Goal: Information Seeking & Learning: Learn about a topic

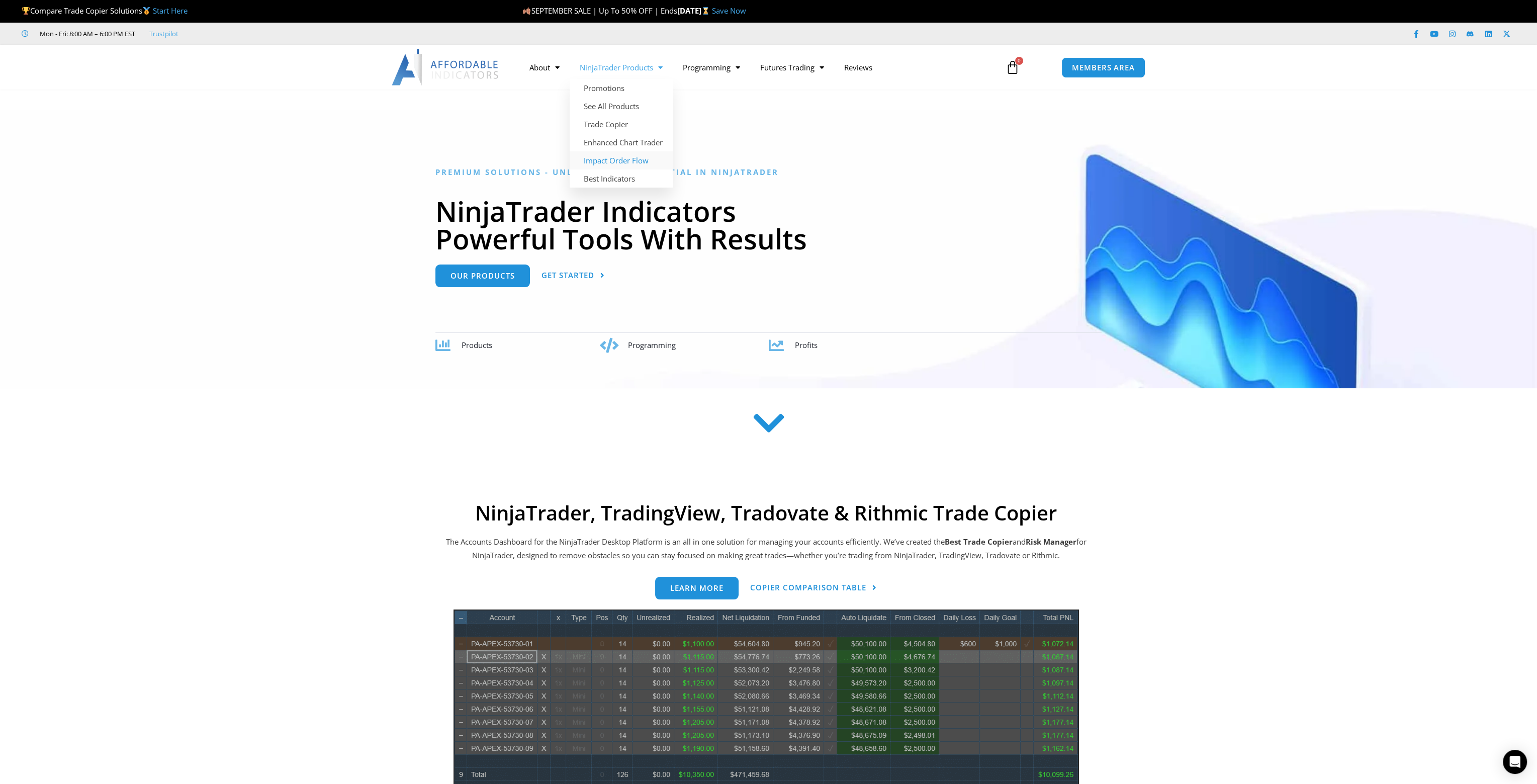
click at [632, 166] on link "Impact Order Flow" at bounding box center [621, 160] width 103 height 18
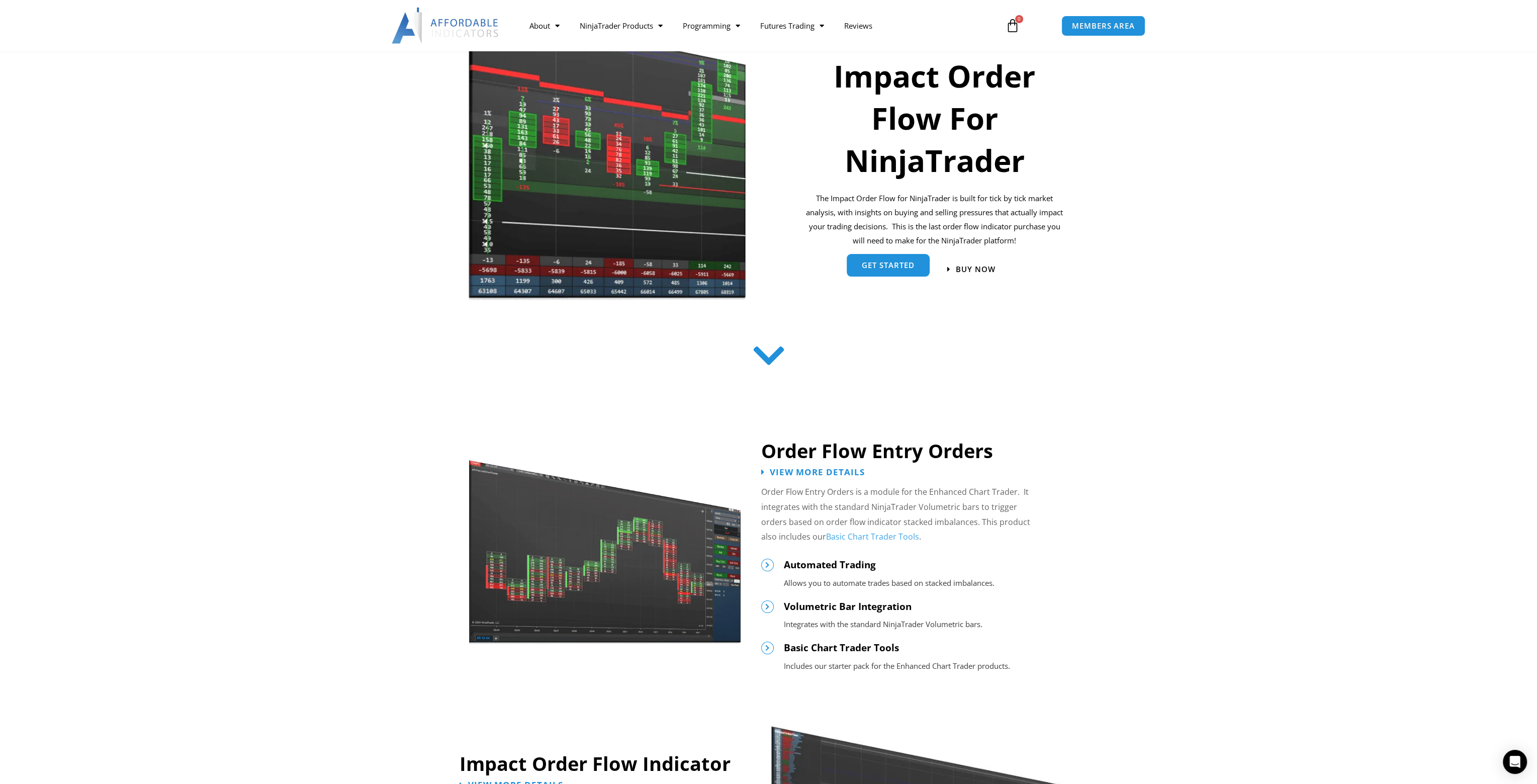
click at [879, 266] on span "get started" at bounding box center [888, 267] width 53 height 7
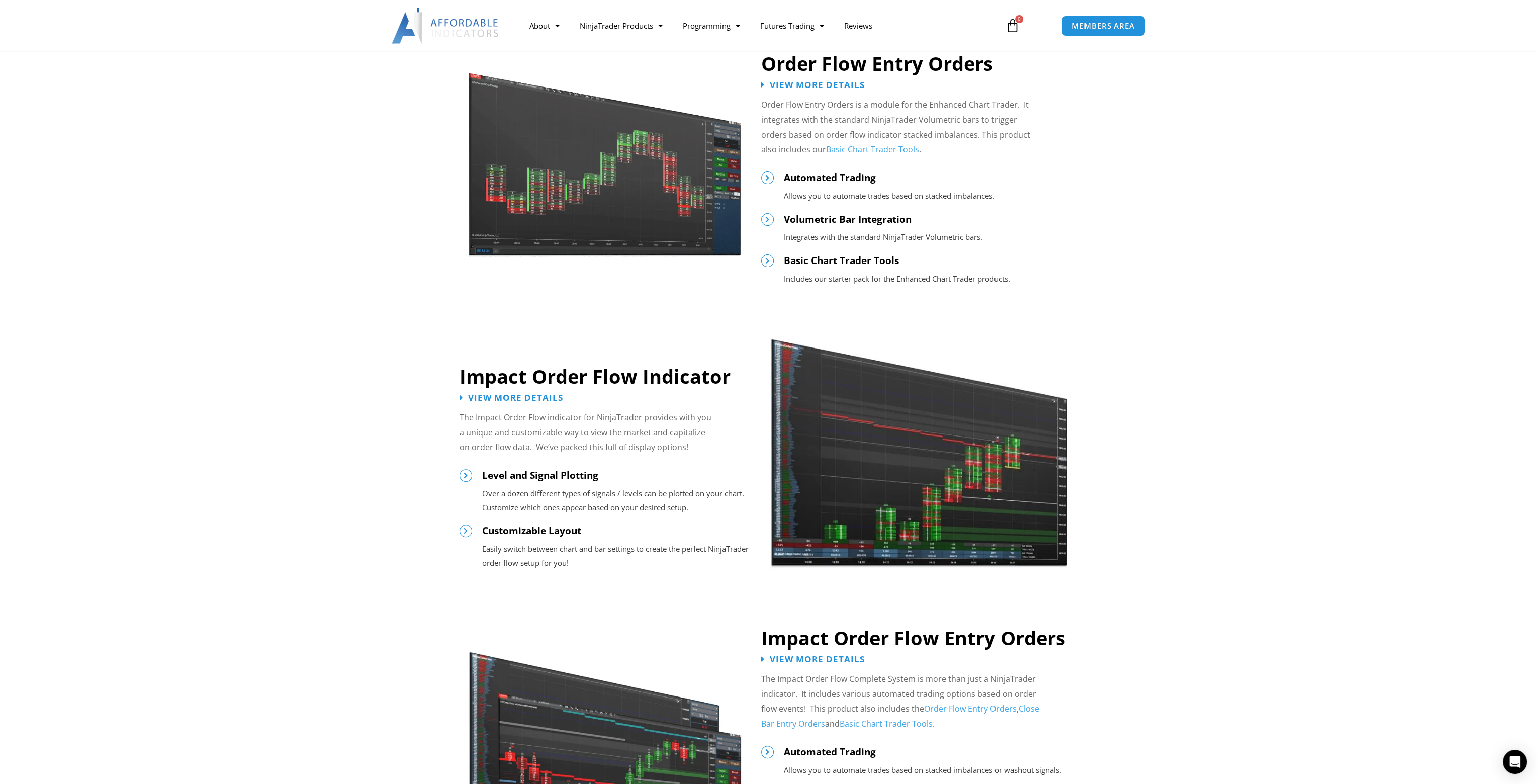
scroll to position [535, 0]
click at [678, 223] on img at bounding box center [605, 164] width 274 height 188
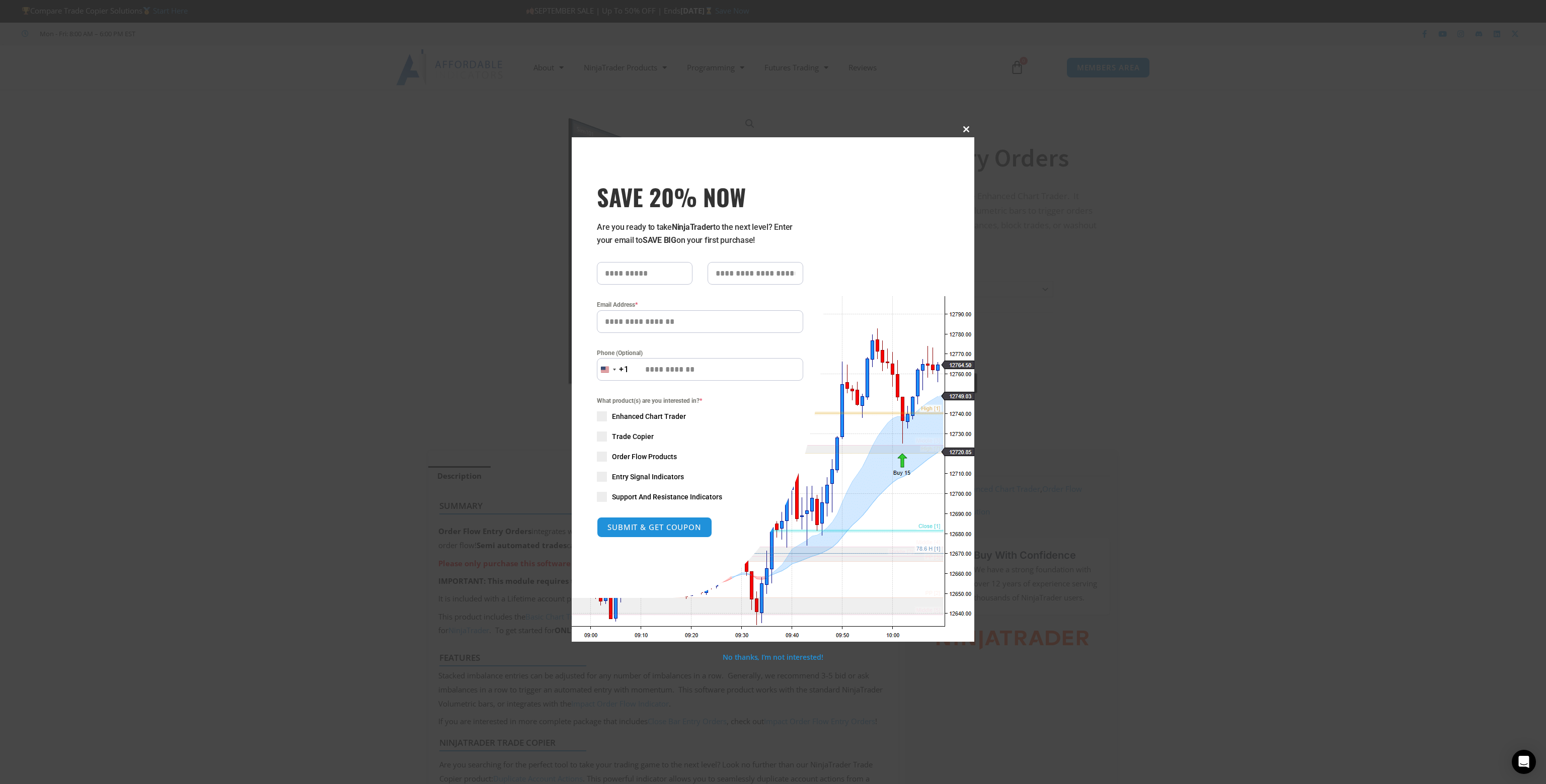
click at [965, 131] on span "SAVE 20% NOW popup" at bounding box center [966, 129] width 16 height 6
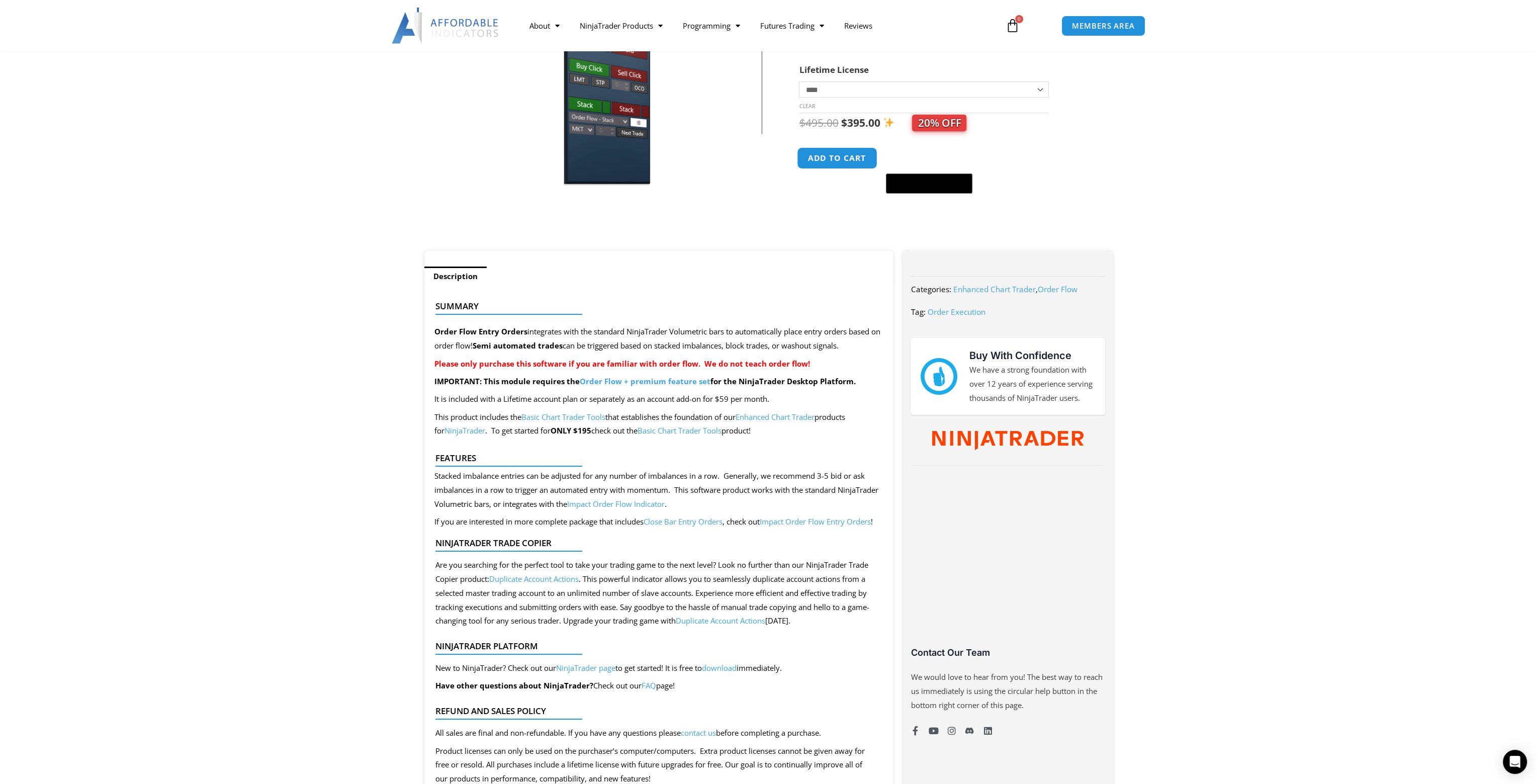
scroll to position [200, 0]
click at [684, 381] on link "Order Flow + premium feature set" at bounding box center [645, 381] width 131 height 10
